Goal: Task Accomplishment & Management: Manage account settings

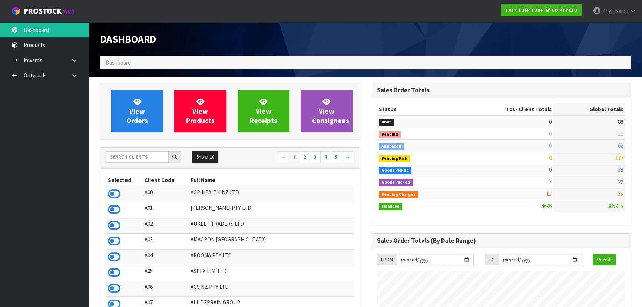
scroll to position [560, 270]
drag, startPoint x: 419, startPoint y: 233, endPoint x: 419, endPoint y: 239, distance: 5.9
click at [419, 239] on div "Sales Order Totals (By Date Range)" at bounding box center [500, 240] width 259 height 15
click at [419, 240] on h3 "Sales Order Totals (By Date Range)" at bounding box center [501, 240] width 248 height 7
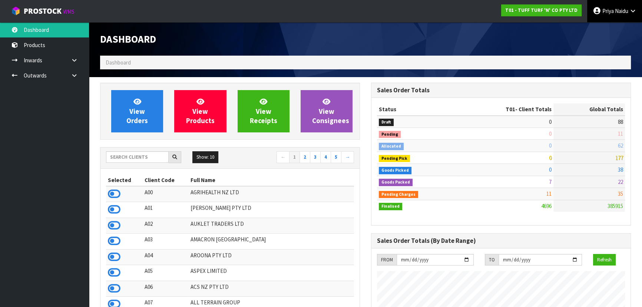
click at [613, 14] on span at bounding box center [613, 10] width 1 height 7
click at [608, 31] on link "Logout" at bounding box center [612, 29] width 59 height 10
